Goal: Communication & Community: Answer question/provide support

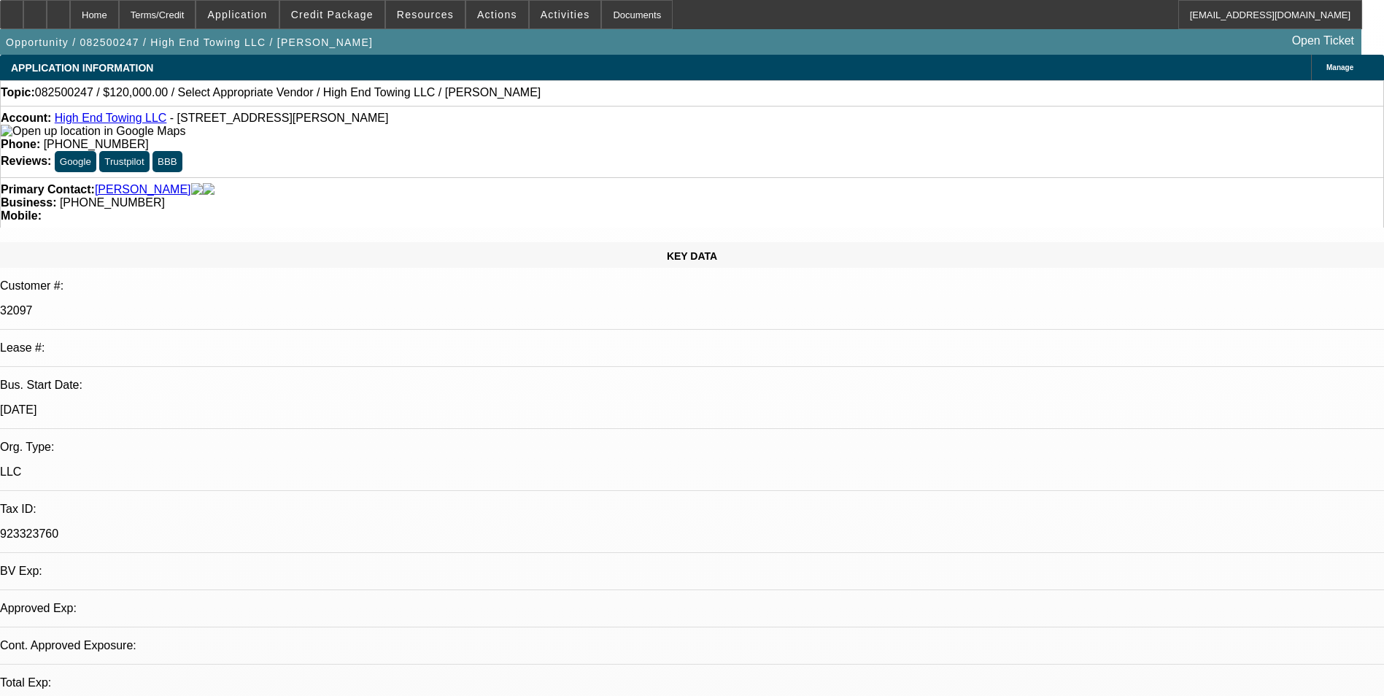
select select "0"
select select "2"
select select "0.1"
select select "1"
select select "2"
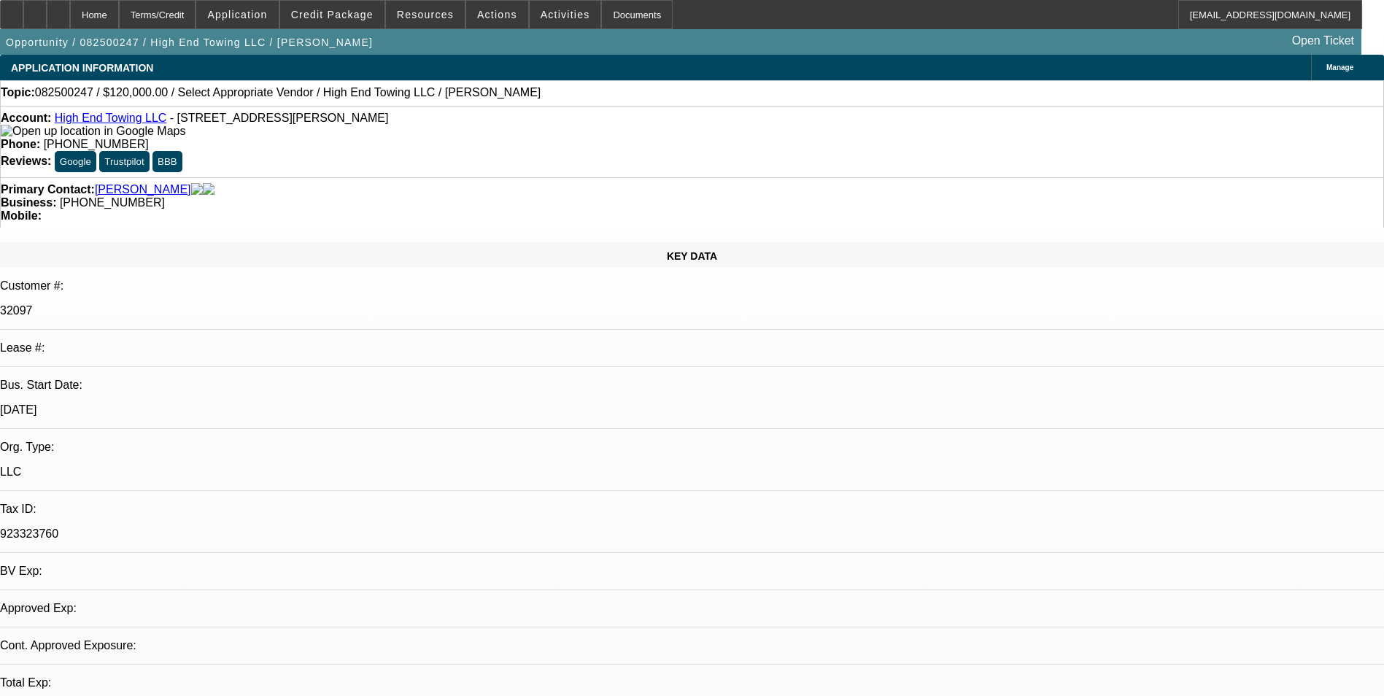
select select "4"
radio input "true"
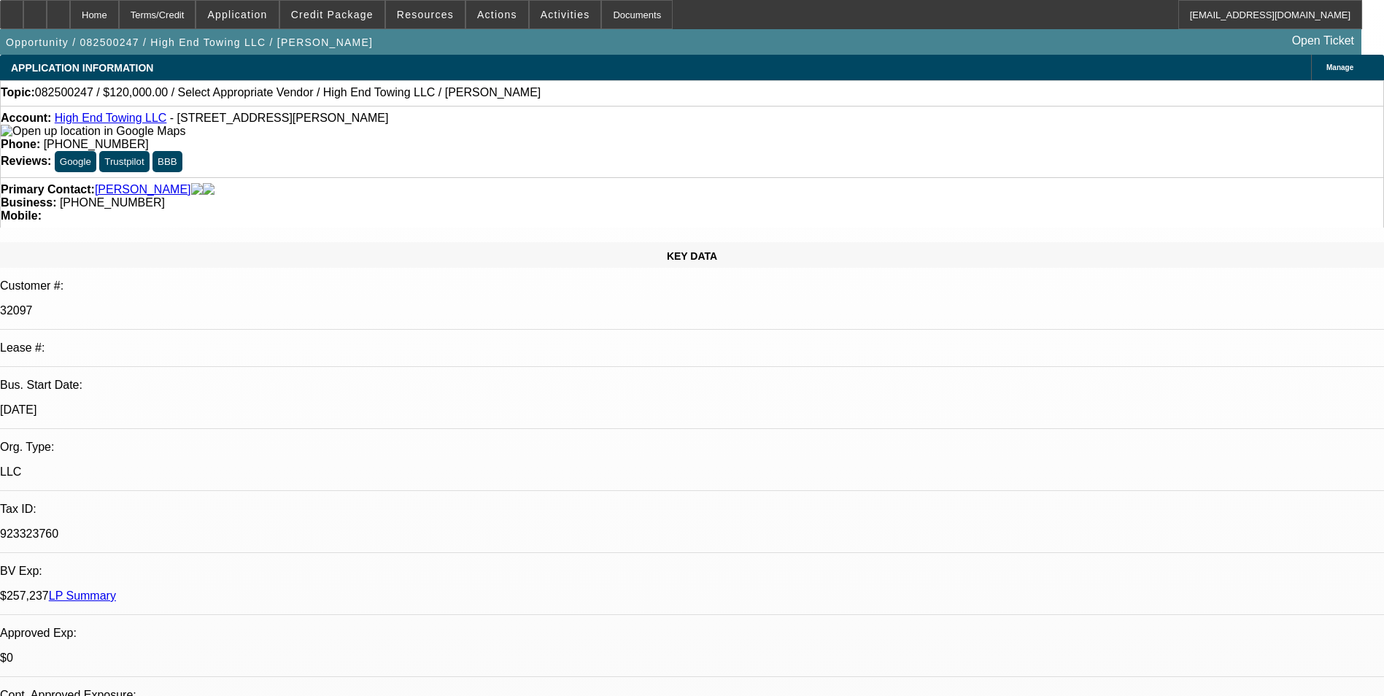
type textarea "PAYMENT HISTORY GOOD- ON-TIME/ GPS IS ACTIVE ON ALL THE DEALS"
drag, startPoint x: 1305, startPoint y: 252, endPoint x: 946, endPoint y: 246, distance: 359.0
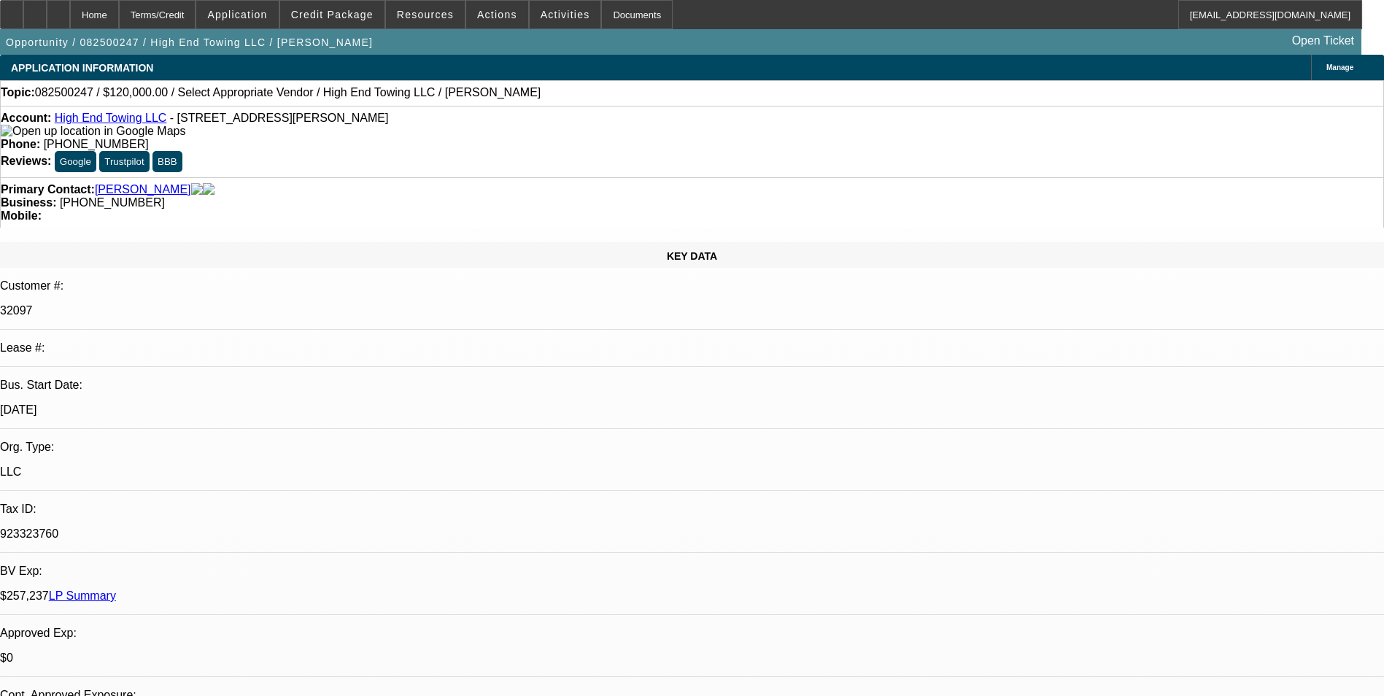
radio input "false"
radio input "true"
select select "0"
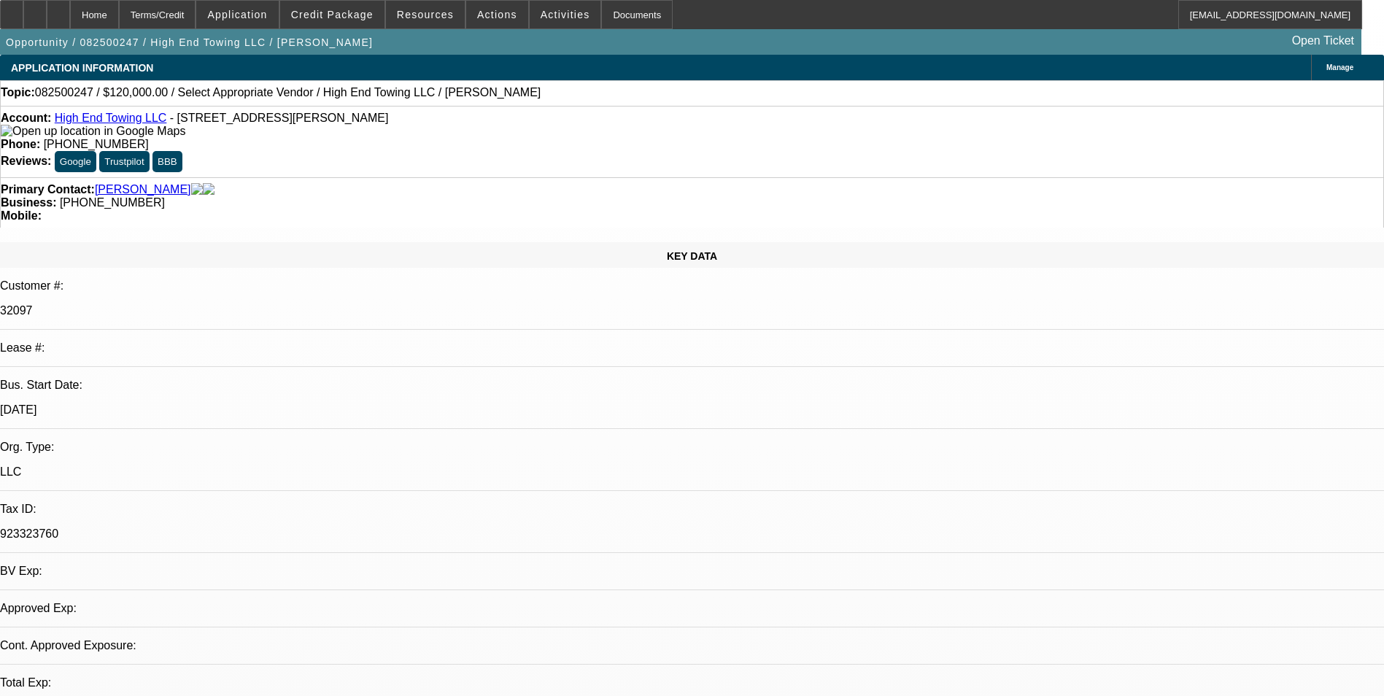
select select "2"
select select "0.1"
select select "1"
select select "2"
select select "4"
